Goal: Task Accomplishment & Management: Manage account settings

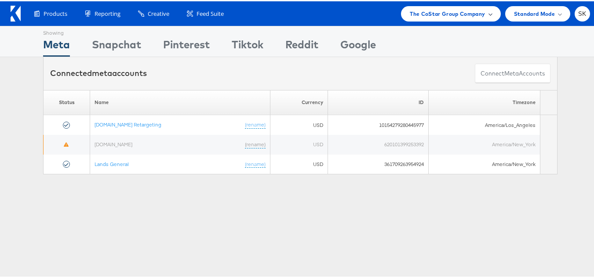
click at [435, 9] on span "The CoStar Group Company" at bounding box center [447, 12] width 75 height 9
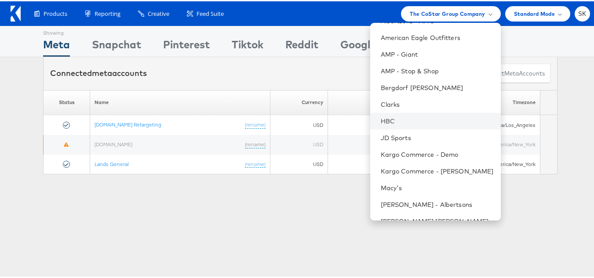
scroll to position [126, 0]
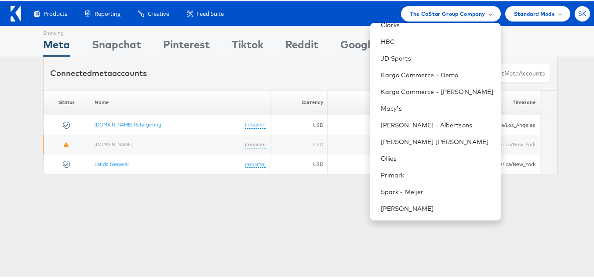
click at [583, 13] on div "SK" at bounding box center [582, 12] width 15 height 15
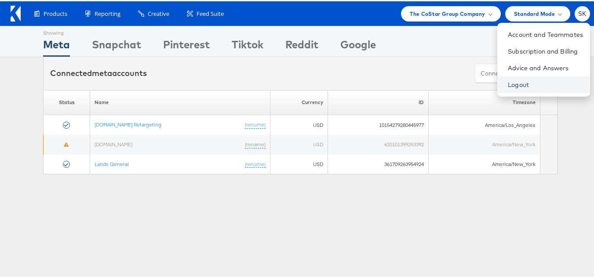
click at [508, 82] on link "Logout" at bounding box center [545, 83] width 75 height 9
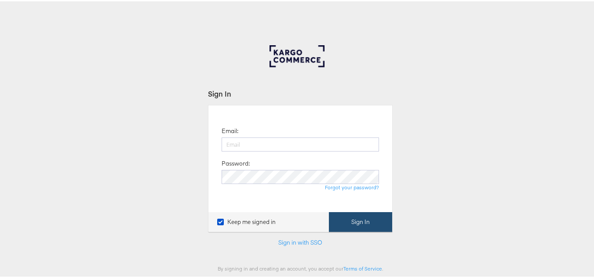
type input "[PERSON_NAME][EMAIL_ADDRESS][DOMAIN_NAME]"
click at [359, 220] on button "Sign In" at bounding box center [360, 221] width 63 height 20
